Goal: Communication & Community: Answer question/provide support

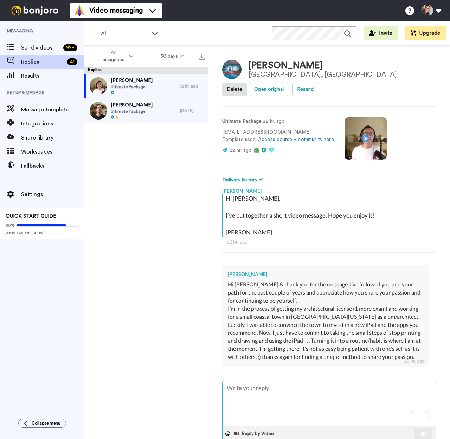
click at [288, 381] on textarea "To enrich screen reader interactions, please activate Accessibility in Grammarl…" at bounding box center [329, 403] width 213 height 45
type textarea "C"
type textarea "x"
type textarea "Co"
type textarea "x"
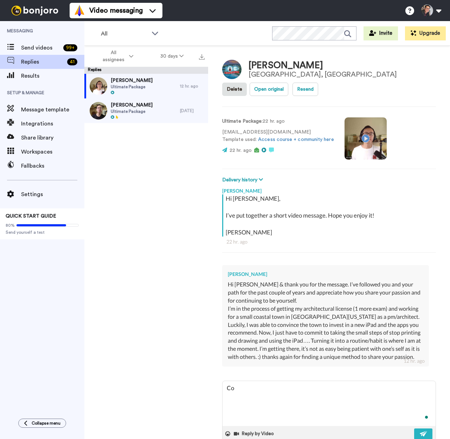
type textarea "Con"
type textarea "x"
type textarea "Cong"
type textarea "x"
type textarea "Congr"
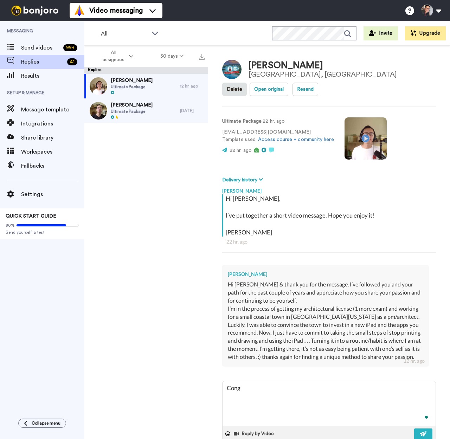
type textarea "x"
type textarea "Congra"
type textarea "x"
type textarea "Congrat"
type textarea "x"
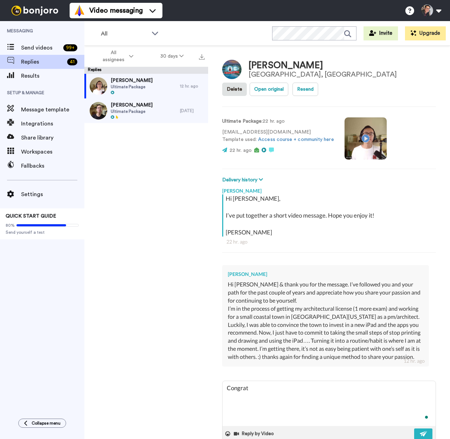
type textarea "Congrats"
type textarea "x"
type textarea "Congrats,"
type textarea "x"
type textarea "Congrats,"
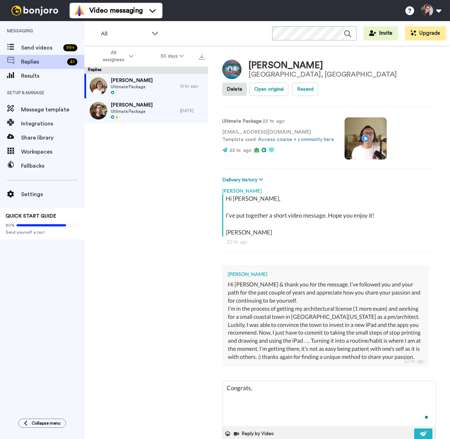
type textarea "x"
type textarea "Congrats, y"
type textarea "x"
type textarea "Congrats,"
type textarea "x"
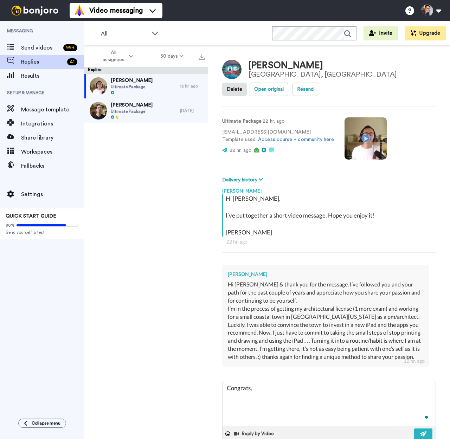
type textarea "Congrats, s"
type textarea "x"
type textarea "Congrats,"
type textarea "x"
type textarea "Congrats, i"
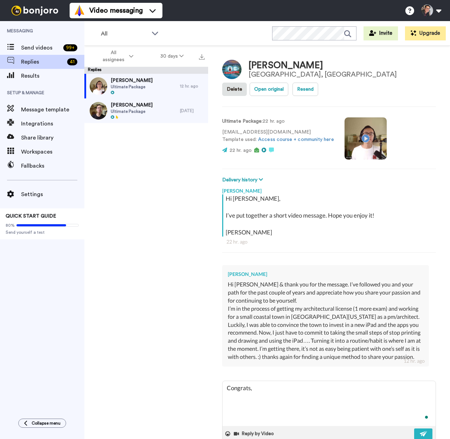
type textarea "x"
type textarea "Congrats, it"
type textarea "x"
type textarea "Congrats, it"
type textarea "x"
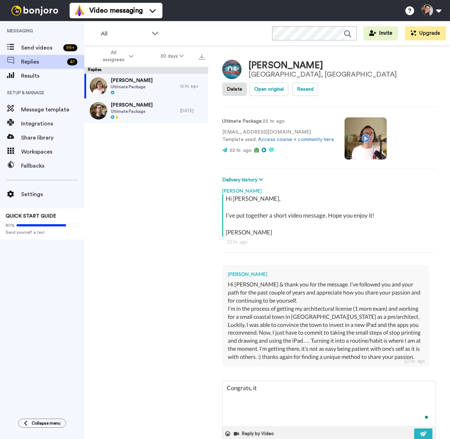
type textarea "Congrats, it s"
type textarea "x"
type textarea "Congrats, it so"
type textarea "x"
type textarea "Congrats, it sou"
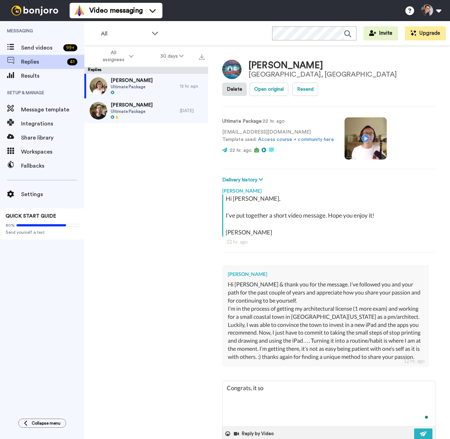
type textarea "x"
type textarea "Congrats, it soun"
type textarea "x"
type textarea "Congrats, it sound"
type textarea "x"
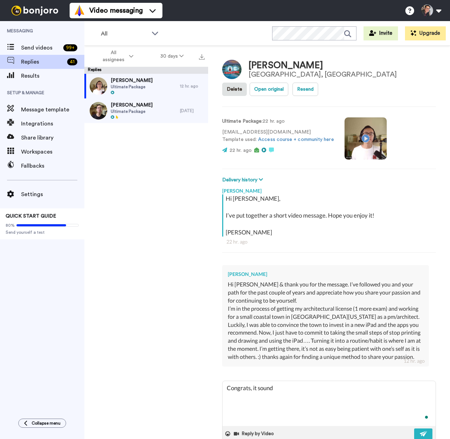
type textarea "Congrats, it sounds"
type textarea "x"
type textarea "Congrats, it sounds"
type textarea "x"
type textarea "Congrats, it sounds l"
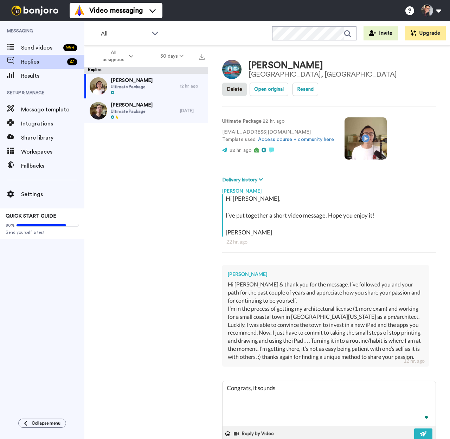
type textarea "x"
type textarea "Congrats, it sounds li"
type textarea "x"
type textarea "Congrats, it sounds lik"
type textarea "x"
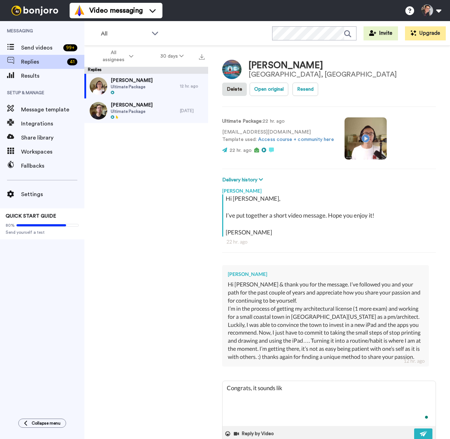
type textarea "Congrats, it sounds like"
type textarea "x"
type textarea "Congrats, it sounds like"
type textarea "x"
type textarea "Congrats, it sounds like y"
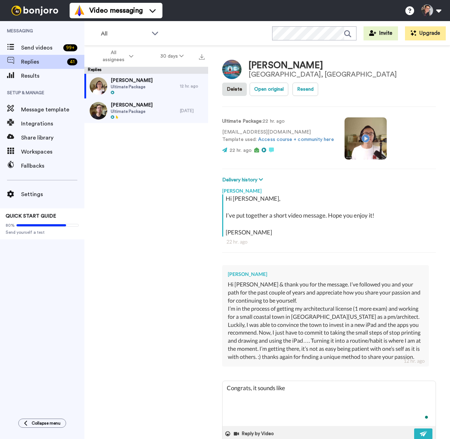
type textarea "x"
type textarea "Congrats, it sounds like yo"
type textarea "x"
type textarea "Congrats, it sounds like you"
type textarea "x"
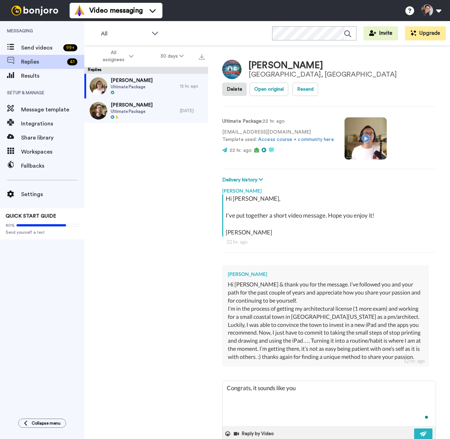
type textarea "Congrats, it sounds like you"
type textarea "x"
type textarea "Congrats, it sounds like you a"
type textarea "x"
type textarea "Congrats, it sounds like you ar"
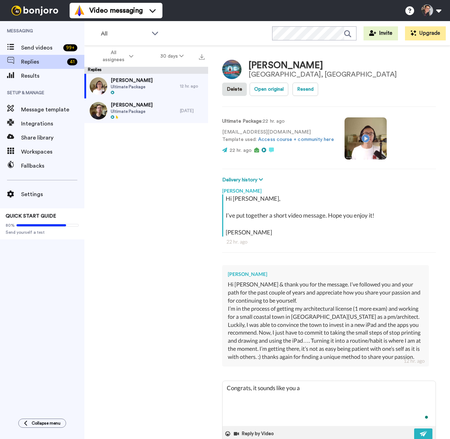
type textarea "x"
type textarea "Congrats, it sounds like you are"
type textarea "x"
type textarea "Congrats, it sounds like you are"
type textarea "x"
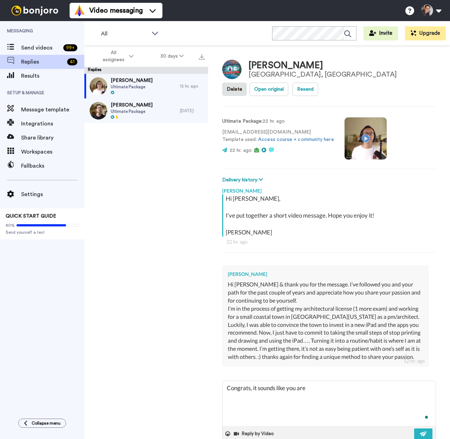
type textarea "Congrats, it sounds like you are a"
type textarea "x"
type textarea "Congrats, it sounds like you are al"
type textarea "x"
type textarea "Congrats, it sounds like you are alm"
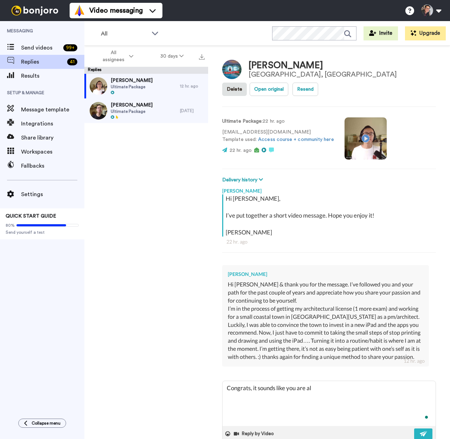
type textarea "x"
type textarea "Congrats, it sounds like you are almo"
type textarea "x"
type textarea "Congrats, it sounds like you are almos"
type textarea "x"
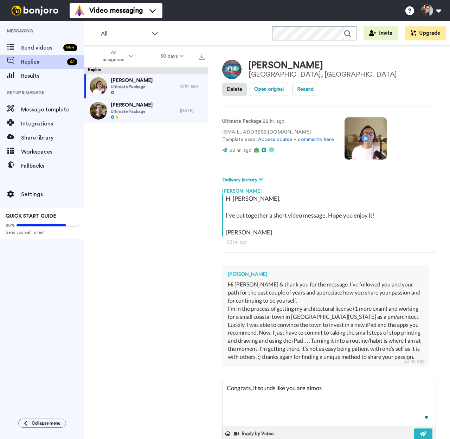
type textarea "Congrats, it sounds like you are almost"
type textarea "x"
type textarea "Congrats, it sounds like you are almost"
type textarea "x"
type textarea "Congrats, it sounds like you are almost t"
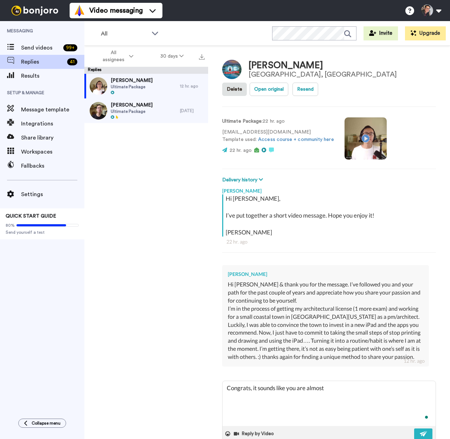
type textarea "x"
type textarea "Congrats, it sounds like you are almost th"
type textarea "x"
type textarea "Congrats, it sounds like you are almost the"
type textarea "x"
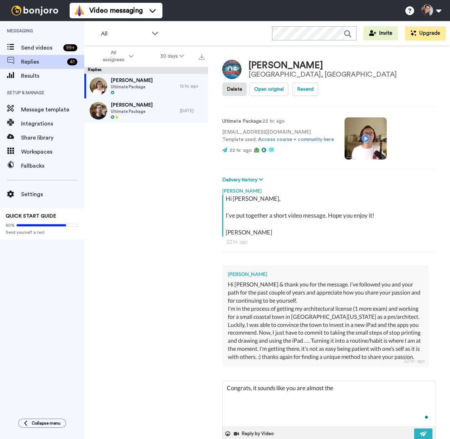
type textarea "Congrats, it sounds like you are almost ther"
type textarea "x"
type textarea "Congrats, it sounds like you are almost there"
type textarea "x"
type textarea "Congrats, it sounds like you are almost there"
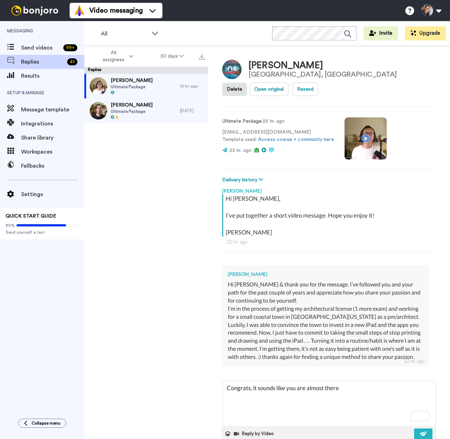
type textarea "x"
type textarea "Congrats, it sounds like you are almost there ("
type textarea "x"
type textarea "Congrats, it sounds like you are almost there (g"
type textarea "x"
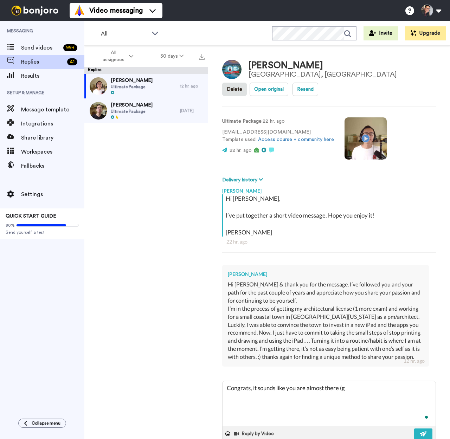
type textarea "Congrats, it sounds like you are almost there (ge"
type textarea "x"
type textarea "Congrats, it sounds like you are almost there (g"
type textarea "x"
type textarea "Congrats, it sounds like you are almost there ("
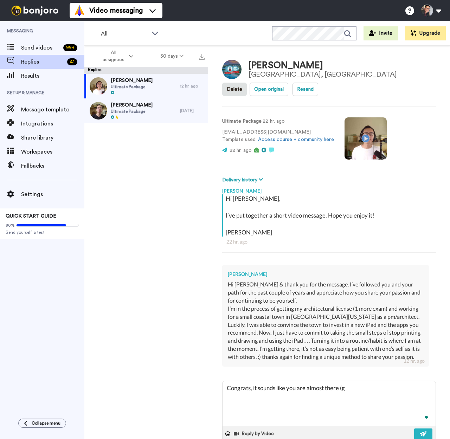
type textarea "x"
type textarea "Congrats, it sounds like you are almost there"
type textarea "x"
type textarea "Congrats, it sounds like you are almost there w"
type textarea "x"
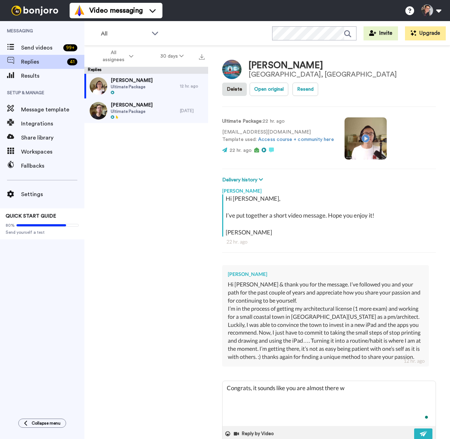
type textarea "Congrats, it sounds like you are almost there wi"
type textarea "x"
type textarea "Congrats, it sounds like you are almost there wit"
type textarea "x"
type textarea "Congrats, it sounds like you are almost there with"
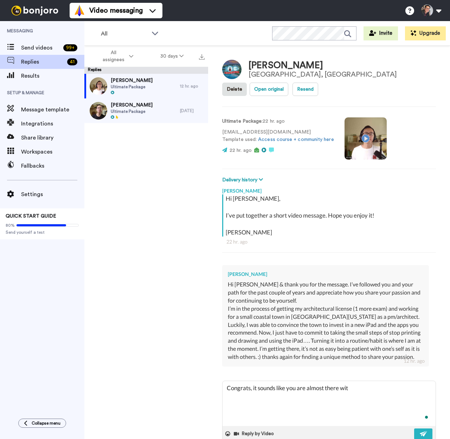
type textarea "x"
type textarea "Congrats, it sounds like you are almost there with"
type textarea "x"
type textarea "Congrats, it sounds like you are almost there with l"
type textarea "x"
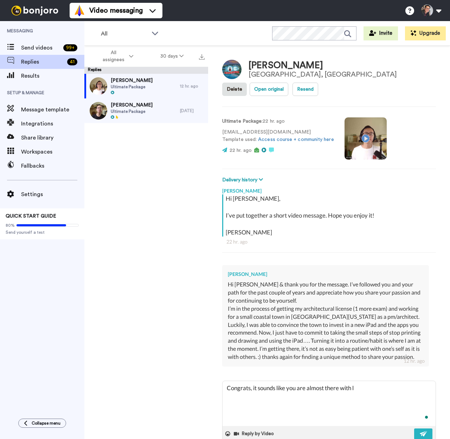
type textarea "Congrats, it sounds like you are almost there with [PERSON_NAME]"
type textarea "x"
type textarea "Congrats, it sounds like you are almost there with lic"
type textarea "x"
type textarea "Congrats, it sounds like you are almost there with lice"
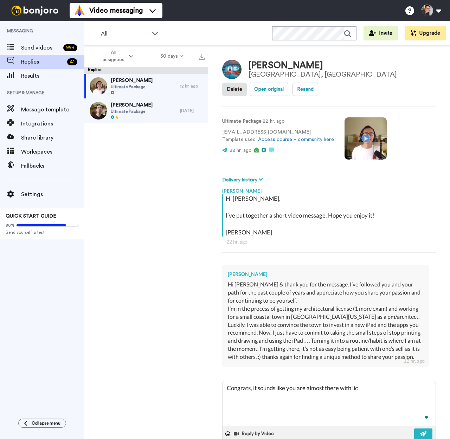
type textarea "x"
type textarea "Congrats, it sounds like you are almost there with licen"
type textarea "x"
type textarea "Congrats, it sounds like you are almost there with licens"
type textarea "x"
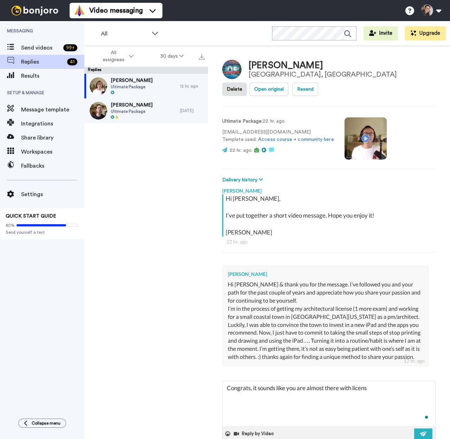
type textarea "Congrats, it sounds like you are almost there with licensu"
type textarea "x"
type textarea "Congrats, it sounds like you are almost there with licensur"
type textarea "x"
type textarea "Congrats, it sounds like you are almost there with licensure"
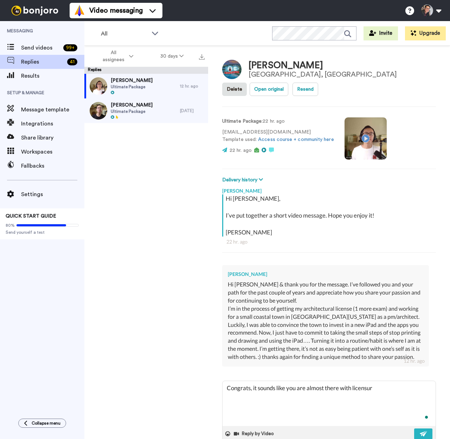
type textarea "x"
type textarea "Congrats, it sounds like you are almost there with licensure!"
type textarea "x"
type textarea "Congrats, it sounds like you are almost there with licensure!"
type textarea "x"
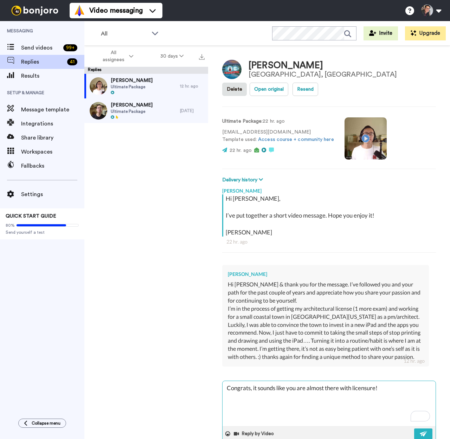
type textarea "Congrats, it sounds like you are almost there with licensure! G"
type textarea "x"
type textarea "Congrats, it sounds like you are almost there with licensure! Ge"
type textarea "x"
type textarea "Congrats, it sounds like you are almost there with licensure! Get"
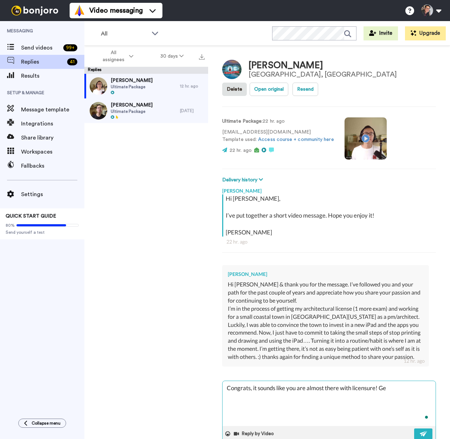
type textarea "x"
type textarea "Congrats, it sounds like you are almost there with licensure! Gett"
type textarea "x"
type textarea "Congrats, it sounds like you are almost there with licensure! Getti"
type textarea "x"
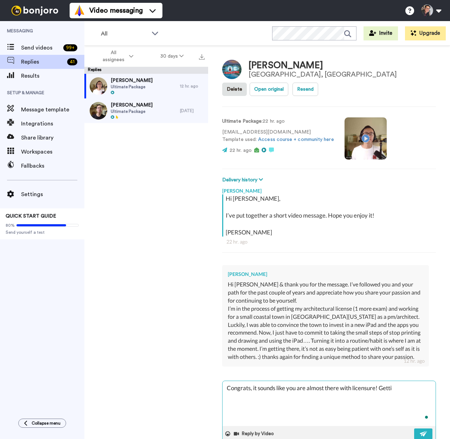
type textarea "Congrats, it sounds like you are almost there with licensure! [GEOGRAPHIC_DATA]"
type textarea "x"
type textarea "Congrats, it sounds like you are almost there with licensure! Getting"
type textarea "x"
type textarea "Congrats, it sounds like you are almost there with licensure! Getting"
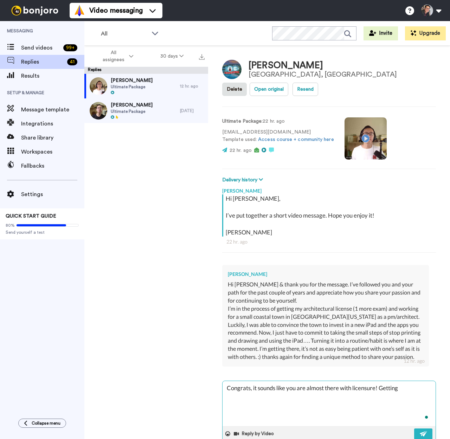
type textarea "x"
type textarea "Congrats, it sounds like you are almost there with licensure! Getting i"
type textarea "x"
type textarea "Congrats, it sounds like you are almost there with licensure! Getting it"
type textarea "x"
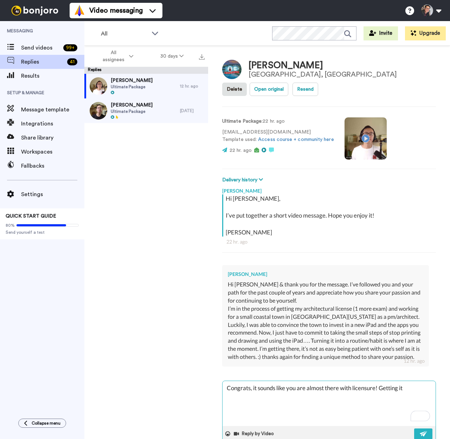
type textarea "Congrats, it sounds like you are almost there with licensure! Getting it"
type textarea "x"
type textarea "Congrats, it sounds like you are almost there with licensure! Getting it i"
type textarea "x"
type textarea "Congrats, it sounds like you are almost there with licensure! Getting it in"
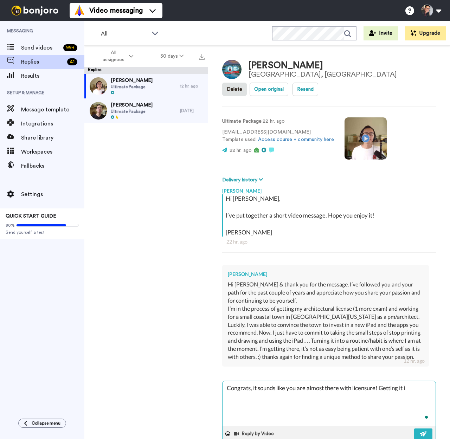
type textarea "x"
type textarea "Congrats, it sounds like you are almost there with licensure! Getting it int"
type textarea "x"
type textarea "Congrats, it sounds like you are almost there with licensure! Getting it into"
type textarea "x"
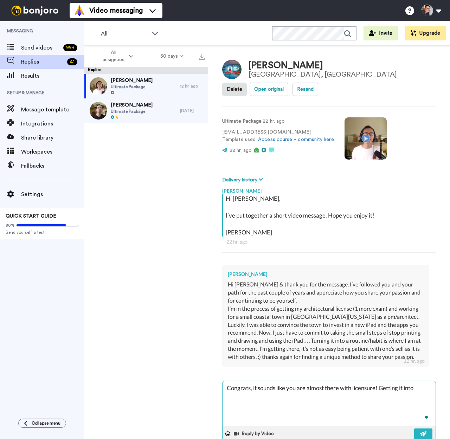
type textarea "Congrats, it sounds like you are almost there with licensure! Getting it into"
type textarea "x"
type textarea "Congrats, it sounds like you are almost there with licensure! Getting it into a"
type textarea "x"
type textarea "Congrats, it sounds like you are almost there with licensure! Getting it into a"
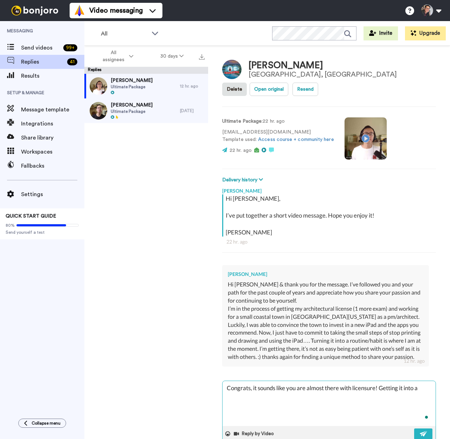
type textarea "x"
type textarea "Congrats, it sounds like you are almost there with licensure! Getting it into a…"
type textarea "x"
type textarea "Congrats, it sounds like you are almost there with licensure! Getting it into a…"
type textarea "x"
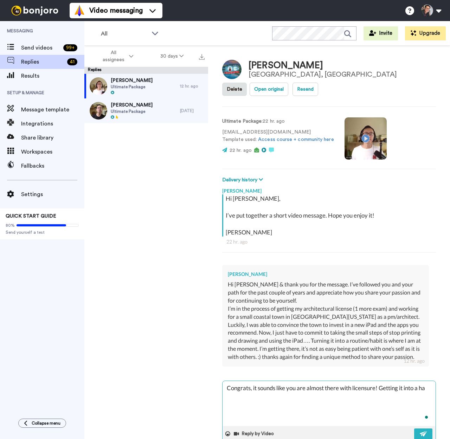
type textarea "Congrats, it sounds like you are almost there with licensure! Getting it into a…"
type textarea "x"
type textarea "Congrats, it sounds like you are almost there with licensure! Getting it into a…"
type textarea "x"
type textarea "Congrats, it sounds like you are almost there with licensure! Getting it into a…"
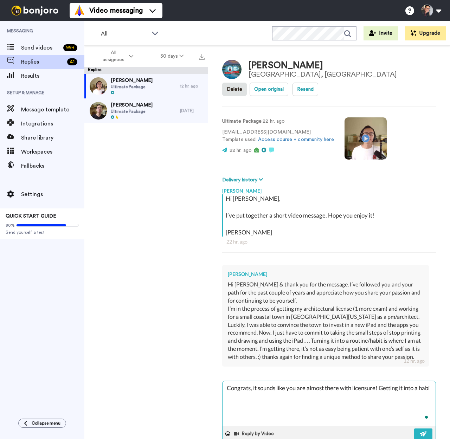
type textarea "x"
type textarea "Congrats, it sounds like you are almost there with licensure! Getting it into a…"
type textarea "x"
type textarea "Congrats, it sounds like you are almost there with licensure! Getting it into a…"
type textarea "x"
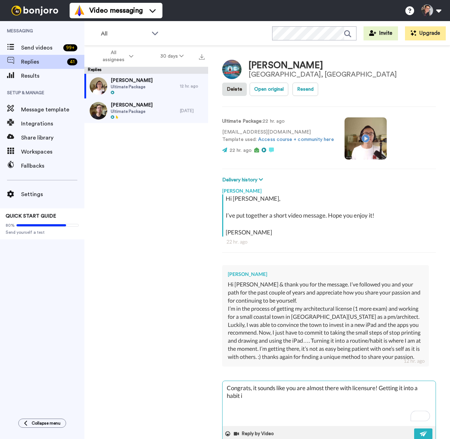
type textarea "Congrats, it sounds like you are almost there with licensure! Getting it into a…"
type textarea "x"
type textarea "Congrats, it sounds like you are almost there with licensure! Getting it into a…"
type textarea "x"
type textarea "Congrats, it sounds like you are almost there with licensure! Getting it into a…"
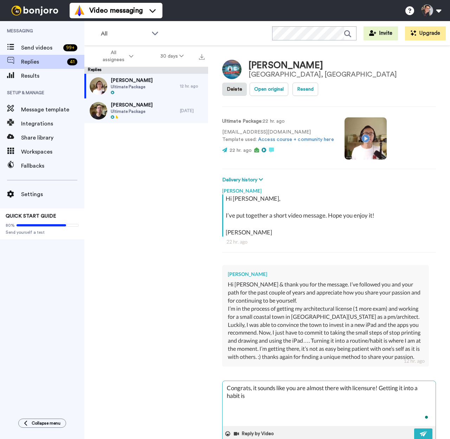
type textarea "x"
drag, startPoint x: 389, startPoint y: 378, endPoint x: 397, endPoint y: 383, distance: 8.5
click at [397, 383] on textarea "Congrats, it sounds like you are almost there with licensure! Getting it into a…" at bounding box center [329, 403] width 213 height 45
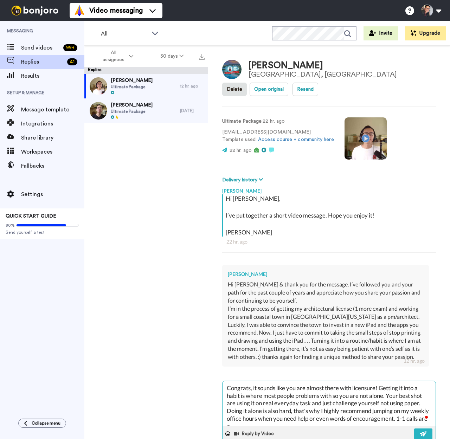
scroll to position [4, 0]
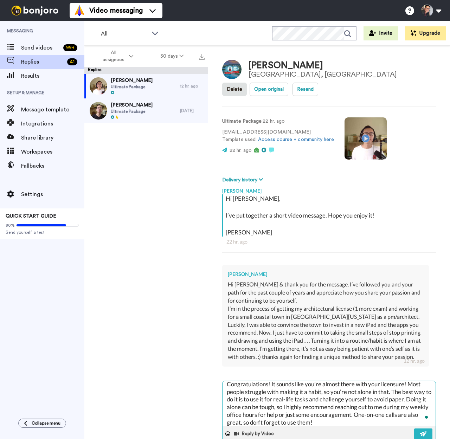
click at [411, 381] on textarea "Congratulations! It sounds like you’re almost there with your licensure! Most p…" at bounding box center [329, 403] width 213 height 45
click at [395, 381] on textarea "Congratulations! It sounds like you’re almost there with your licensure! Most p…" at bounding box center [329, 403] width 213 height 45
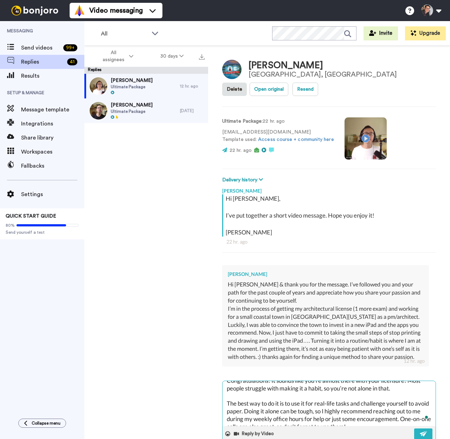
scroll to position [15, 0]
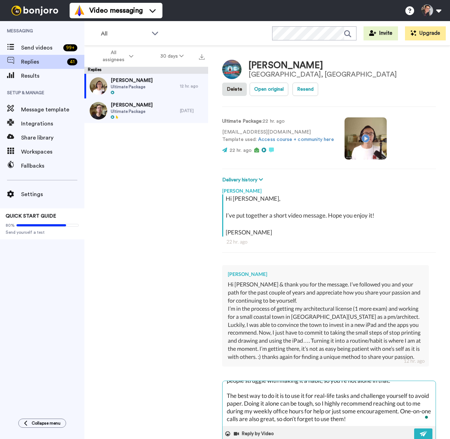
click at [260, 385] on textarea "Congratulations! It sounds like you’re almost there with your licensure! Most p…" at bounding box center [329, 403] width 213 height 45
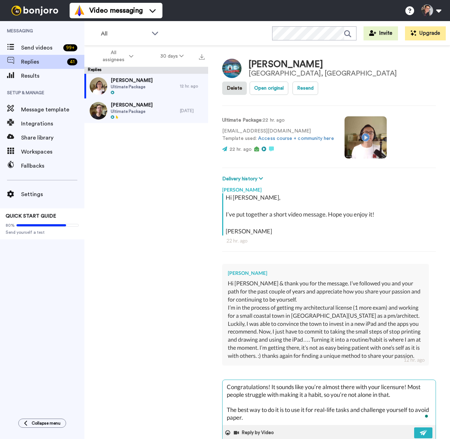
scroll to position [0, 0]
click at [422, 430] on img at bounding box center [424, 433] width 8 height 6
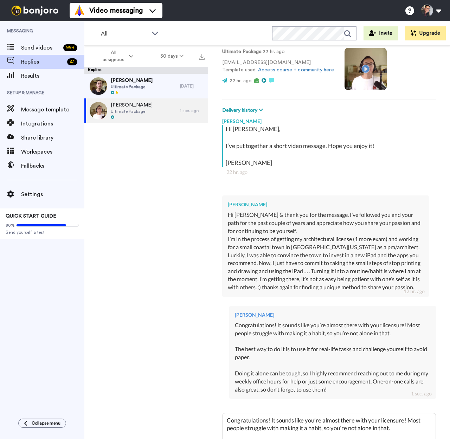
scroll to position [103, 0]
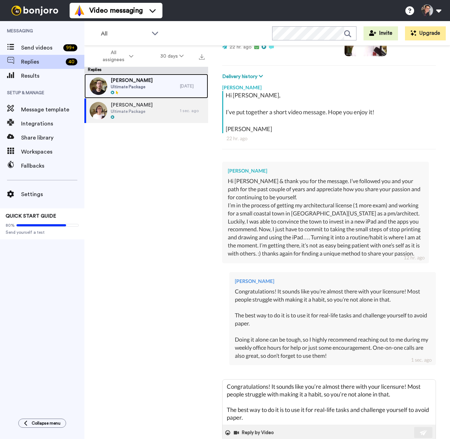
click at [148, 89] on div "[PERSON_NAME] Ultimate Package" at bounding box center [132, 86] width 96 height 25
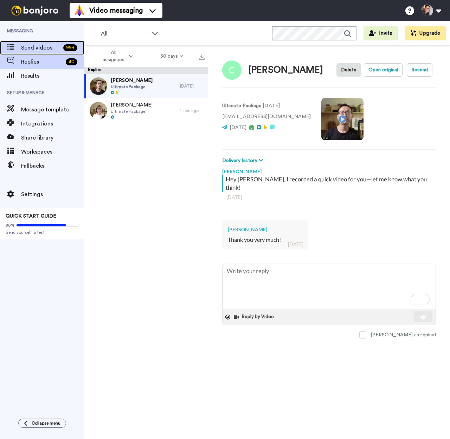
click at [45, 48] on span "Send videos" at bounding box center [40, 48] width 39 height 8
